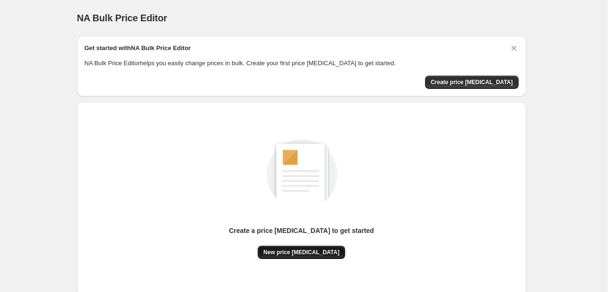
click at [325, 255] on span "New price [MEDICAL_DATA]" at bounding box center [301, 253] width 76 height 8
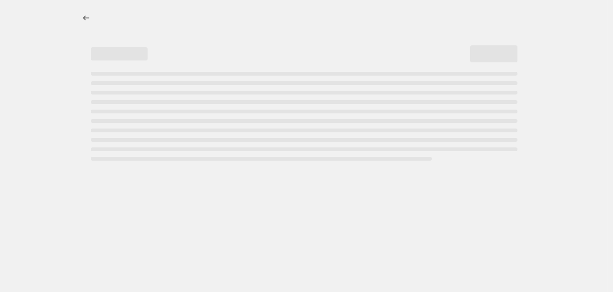
select select "percentage"
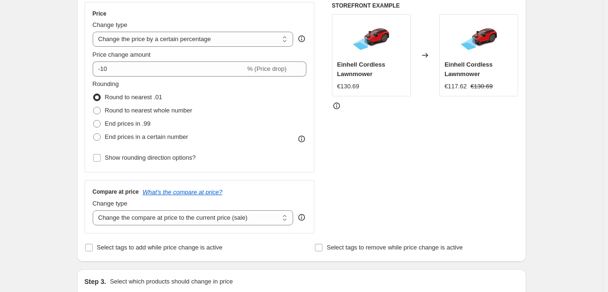
scroll to position [236, 0]
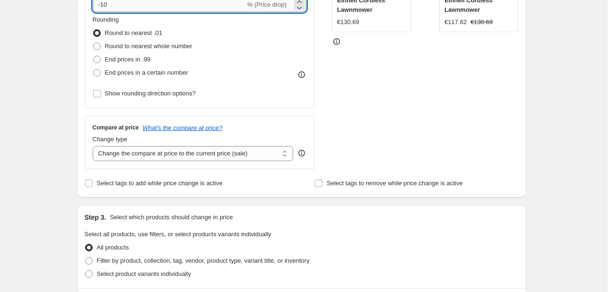
click at [141, 6] on input "-10" at bounding box center [169, 4] width 153 height 15
type input "-1"
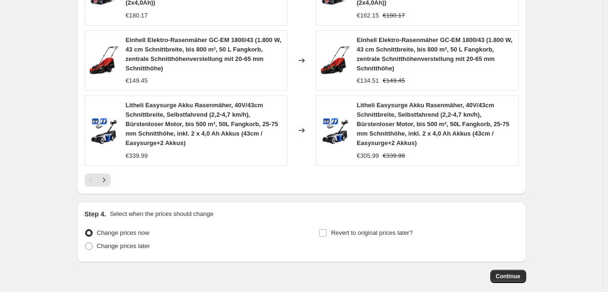
scroll to position [759, 0]
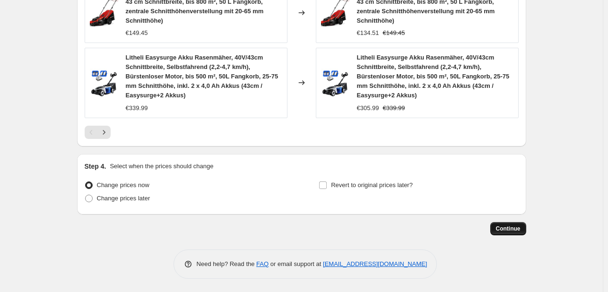
type input "-31"
click at [524, 225] on button "Continue" at bounding box center [508, 228] width 36 height 13
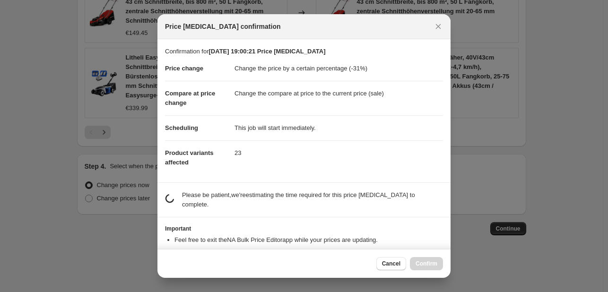
scroll to position [0, 0]
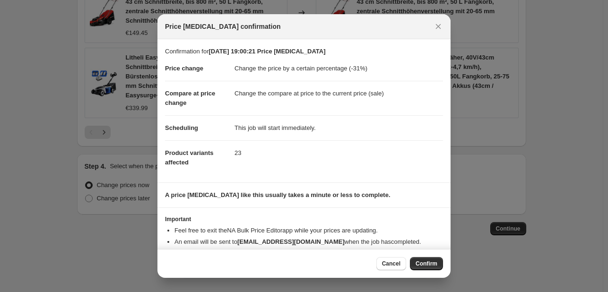
click at [420, 263] on span "Confirm" at bounding box center [427, 264] width 22 height 8
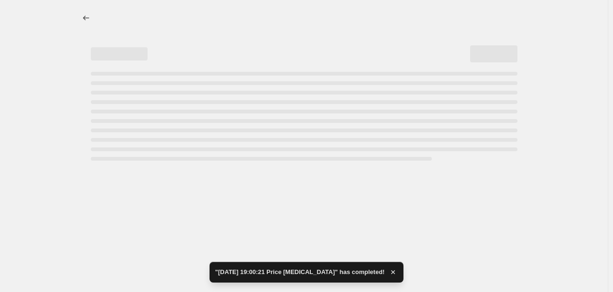
select select "percentage"
